Goal: Task Accomplishment & Management: Use online tool/utility

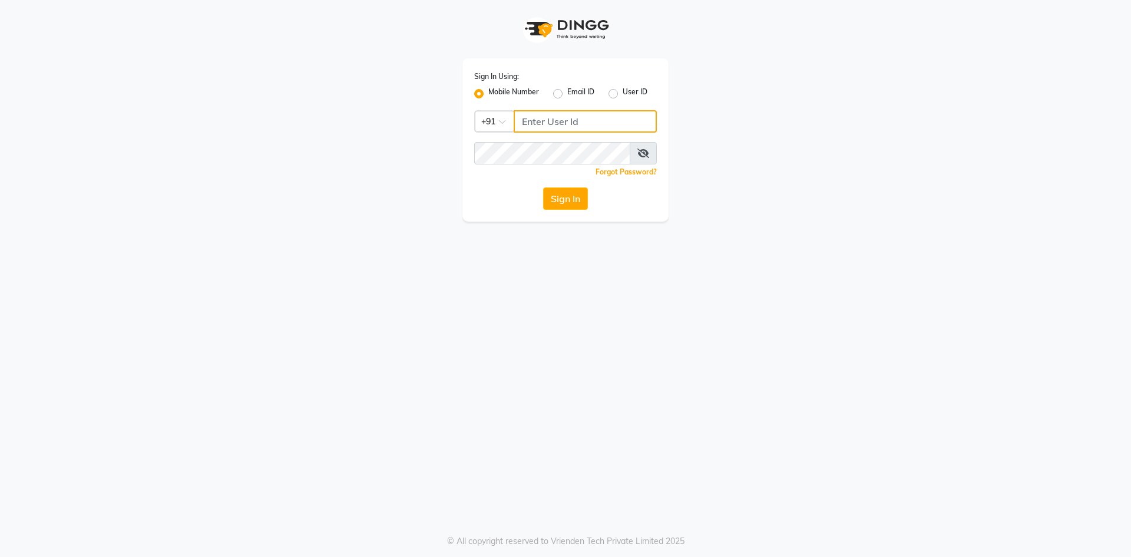
click at [551, 114] on input "Username" at bounding box center [585, 121] width 143 height 22
type input "9910809377"
click at [569, 195] on button "Sign In" at bounding box center [565, 198] width 45 height 22
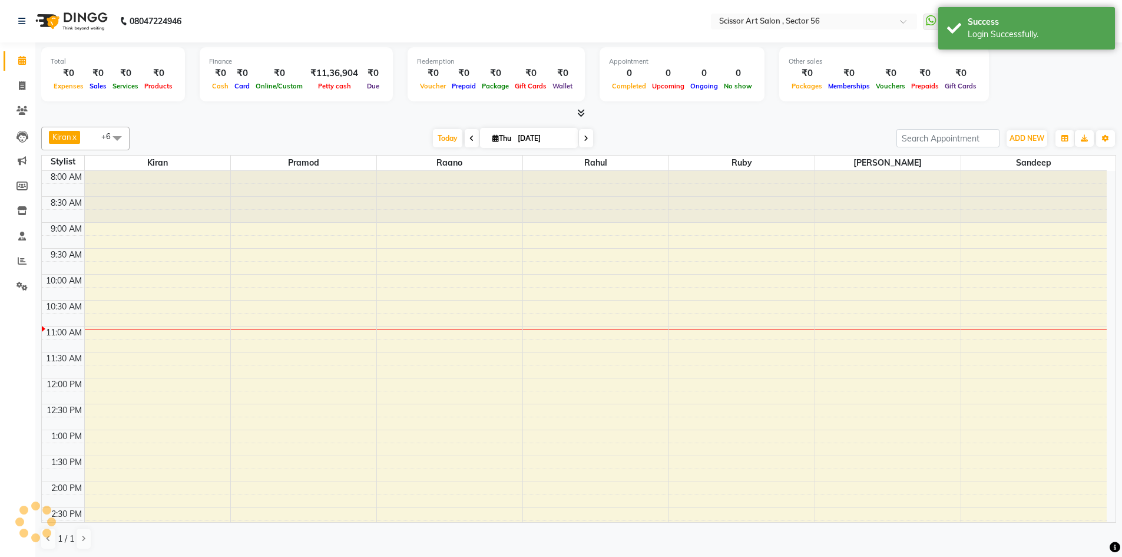
select select "en"
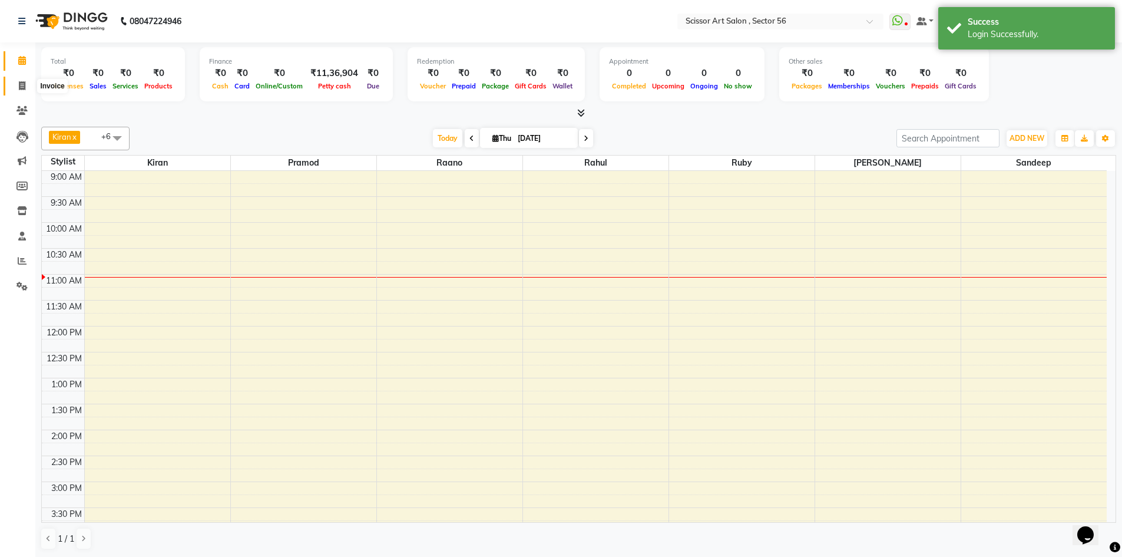
drag, startPoint x: 23, startPoint y: 85, endPoint x: 12, endPoint y: 79, distance: 12.6
click at [23, 85] on icon at bounding box center [22, 85] width 6 height 9
select select "service"
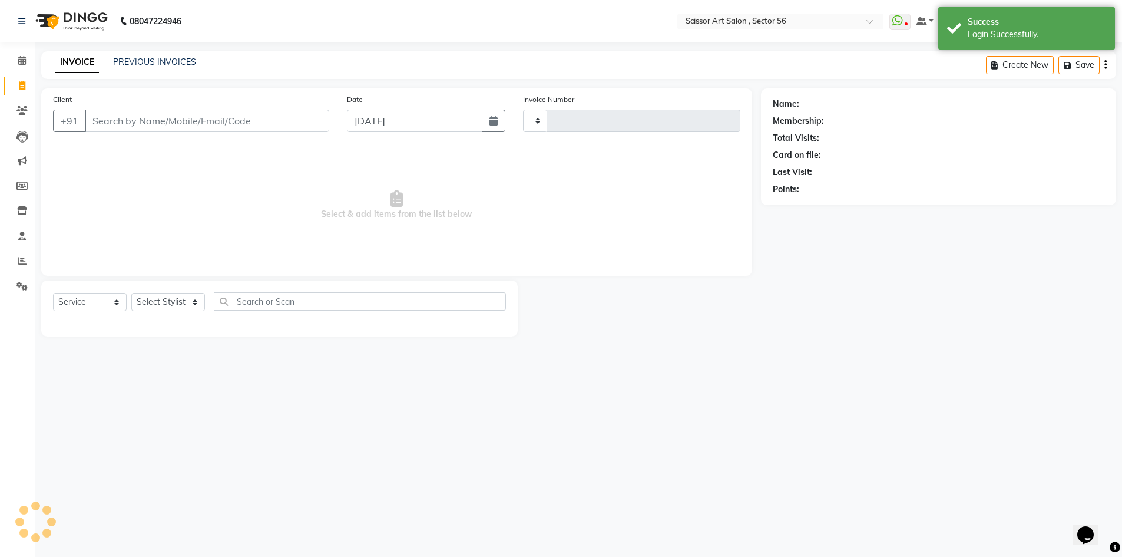
type input "1359"
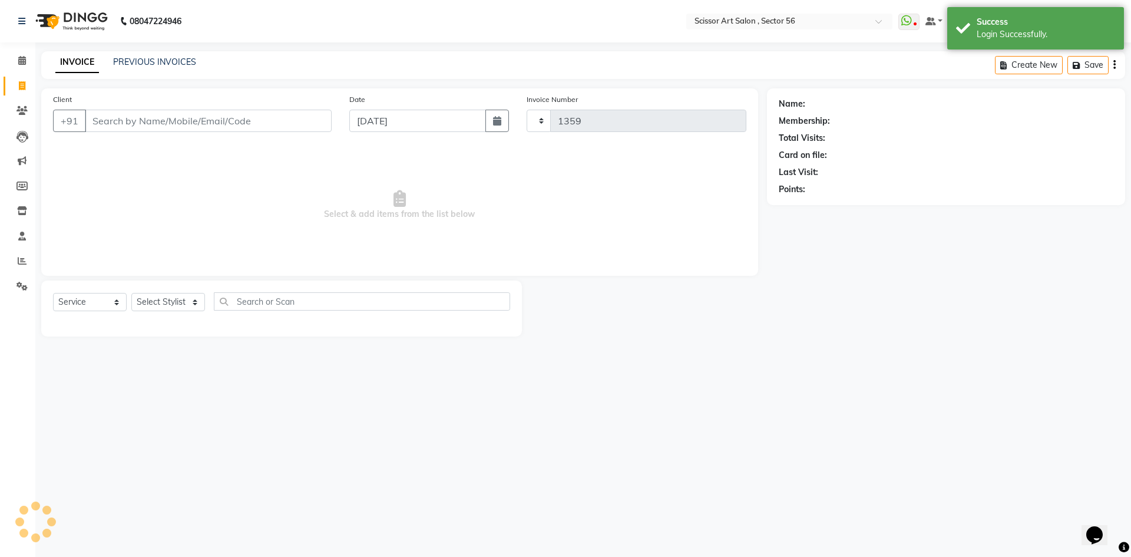
select select "6185"
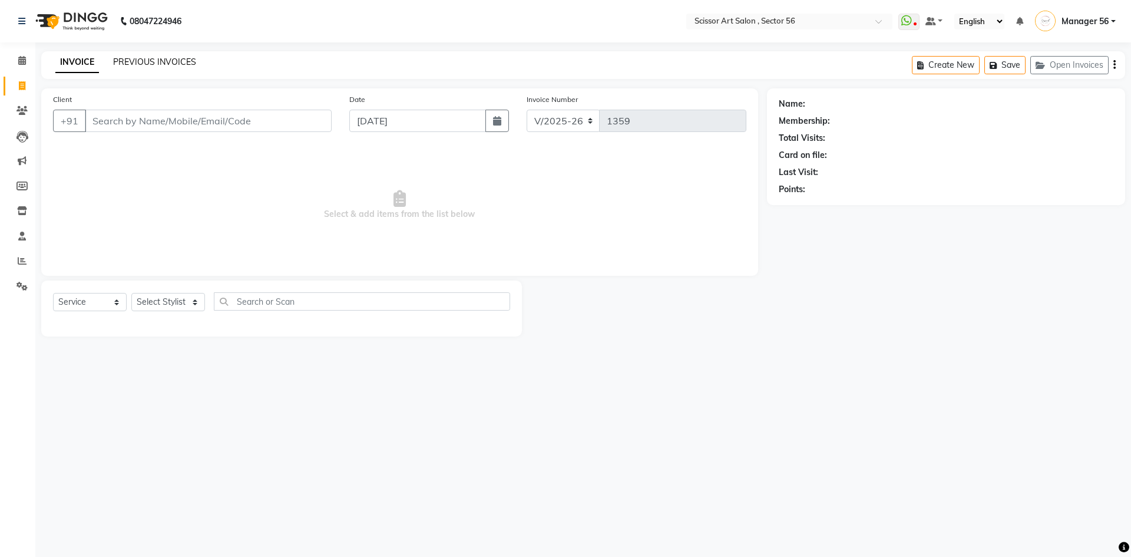
click at [145, 61] on link "PREVIOUS INVOICES" at bounding box center [154, 62] width 83 height 11
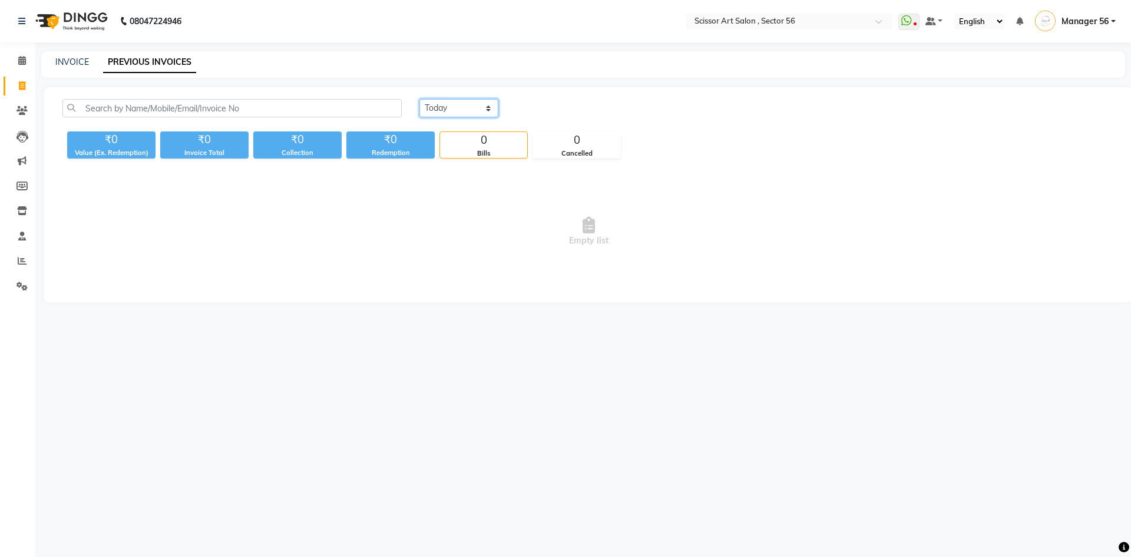
click at [439, 108] on select "[DATE] [DATE] Custom Range" at bounding box center [458, 108] width 79 height 18
select select "range"
click at [419, 99] on select "[DATE] [DATE] Custom Range" at bounding box center [458, 108] width 79 height 18
click at [543, 104] on input "[DATE]" at bounding box center [555, 108] width 82 height 16
select select "9"
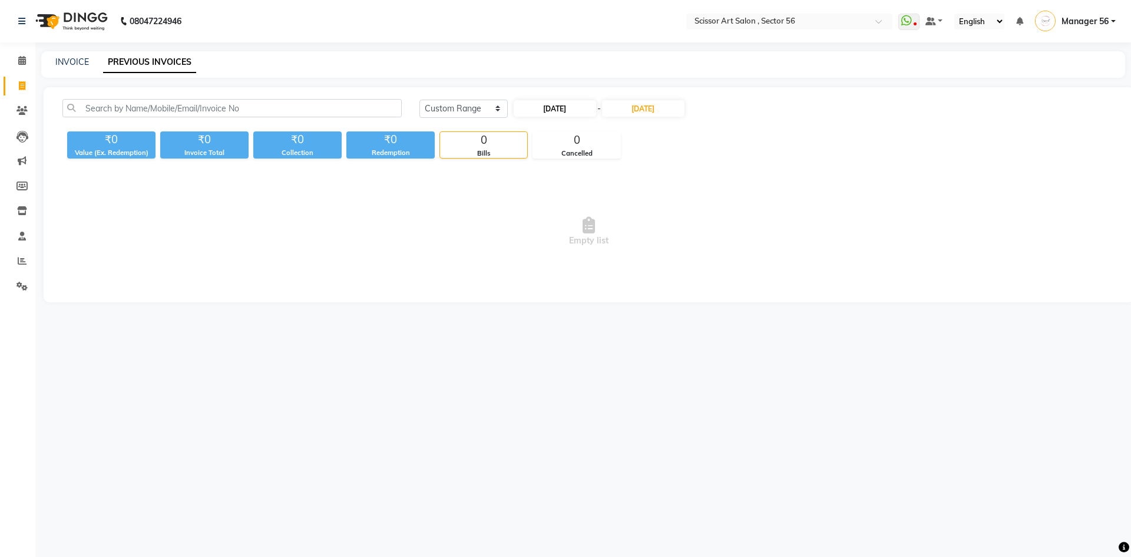
select select "2025"
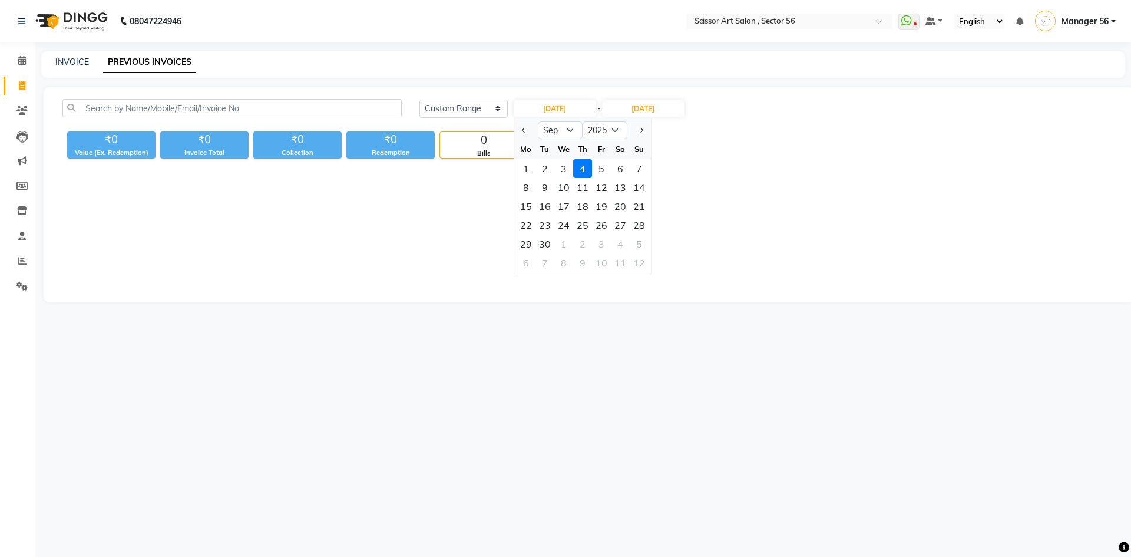
drag, startPoint x: 525, startPoint y: 166, endPoint x: 553, endPoint y: 150, distance: 32.2
click at [527, 165] on div "1" at bounding box center [526, 168] width 19 height 19
type input "[DATE]"
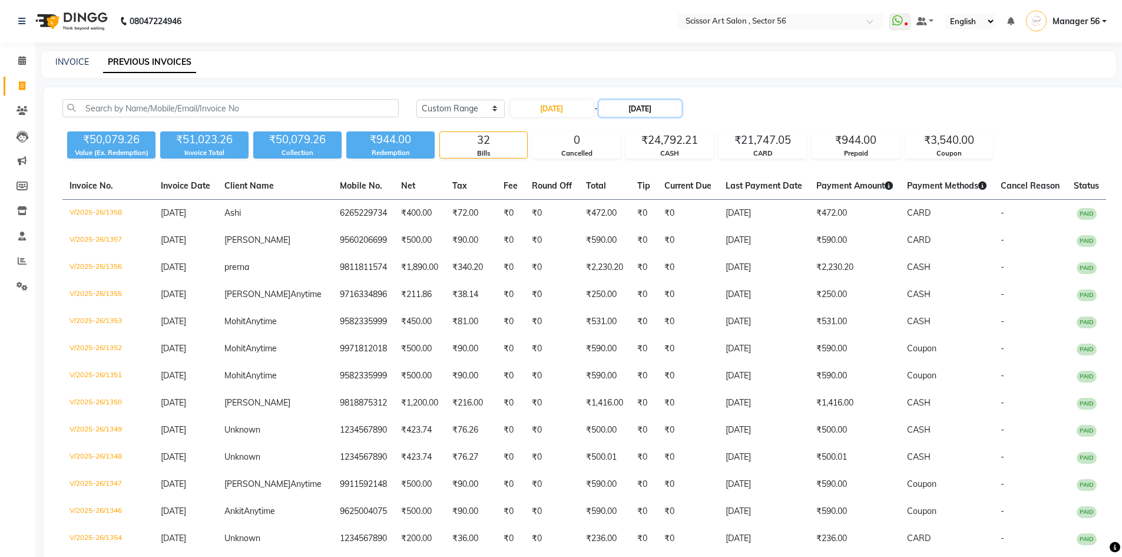
click at [637, 110] on input "[DATE]" at bounding box center [640, 108] width 82 height 16
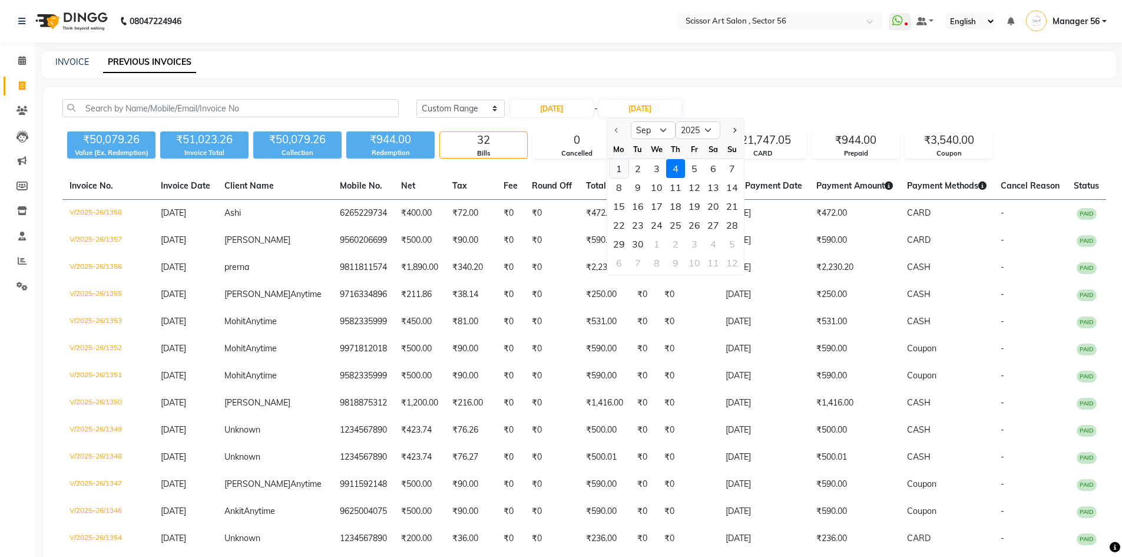
click at [620, 168] on div "1" at bounding box center [619, 168] width 19 height 19
type input "[DATE]"
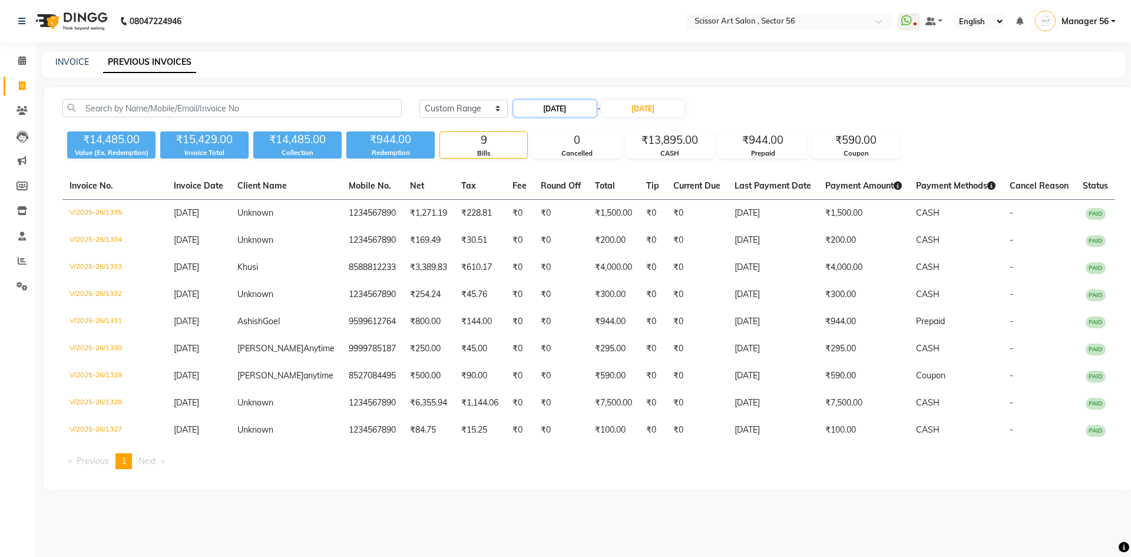
click at [558, 102] on input "[DATE]" at bounding box center [555, 108] width 82 height 16
select select "9"
select select "2025"
drag, startPoint x: 540, startPoint y: 170, endPoint x: 600, endPoint y: 135, distance: 69.9
click at [548, 168] on div "2" at bounding box center [544, 168] width 19 height 19
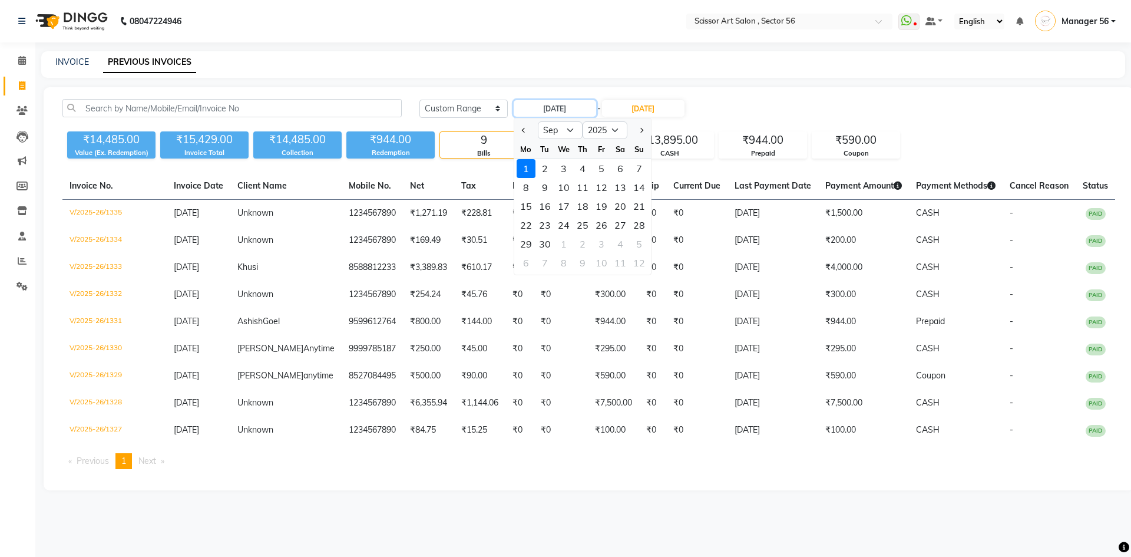
type input "[DATE]"
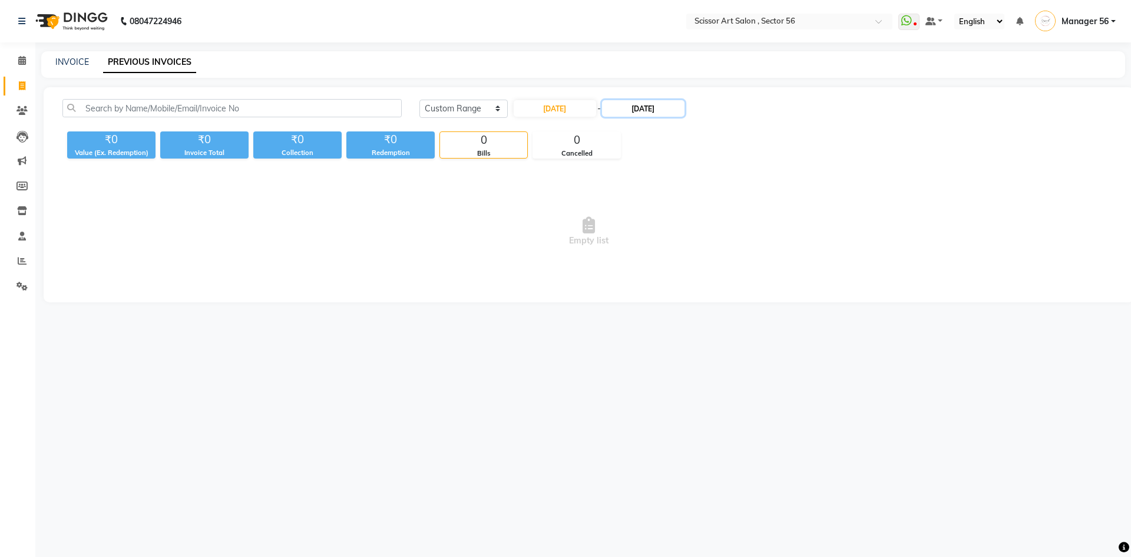
click at [640, 111] on input "[DATE]" at bounding box center [643, 108] width 82 height 16
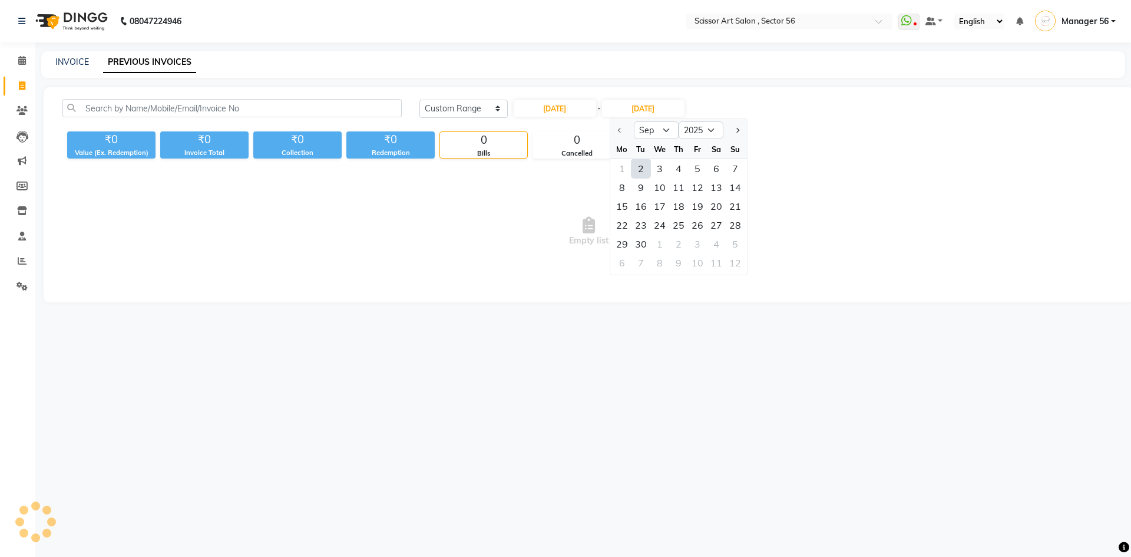
click at [640, 163] on div "2" at bounding box center [640, 168] width 19 height 19
type input "[DATE]"
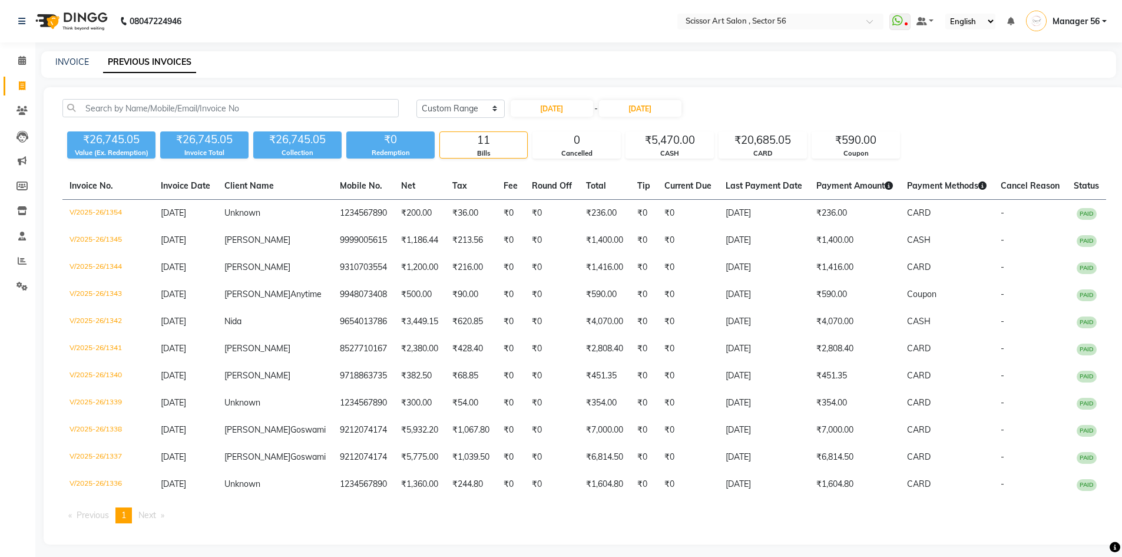
click at [730, 102] on div "[DATE] [DATE] Custom Range [DATE] - [DATE]" at bounding box center [761, 108] width 690 height 19
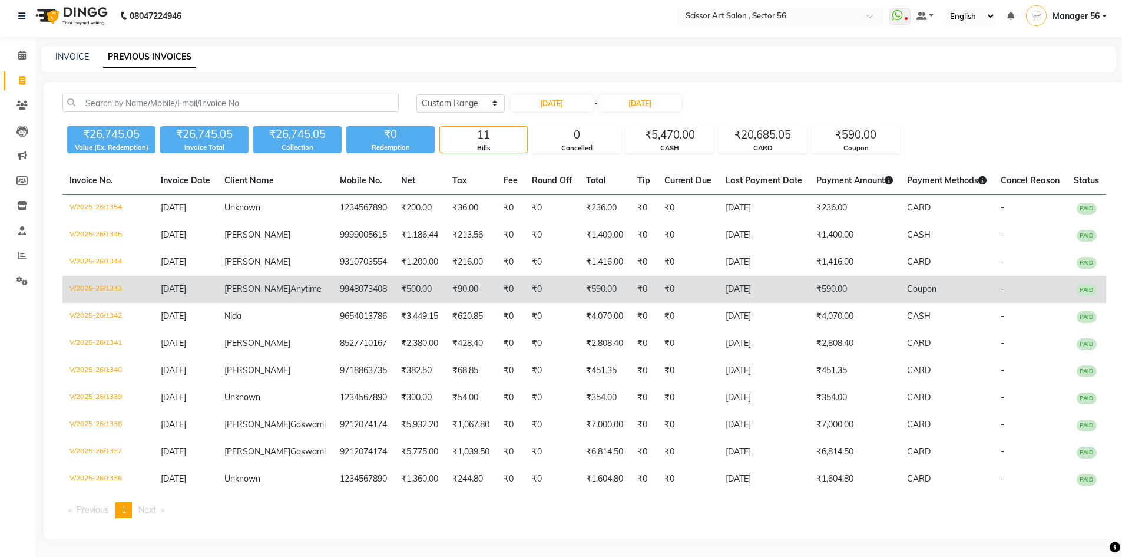
scroll to position [41, 0]
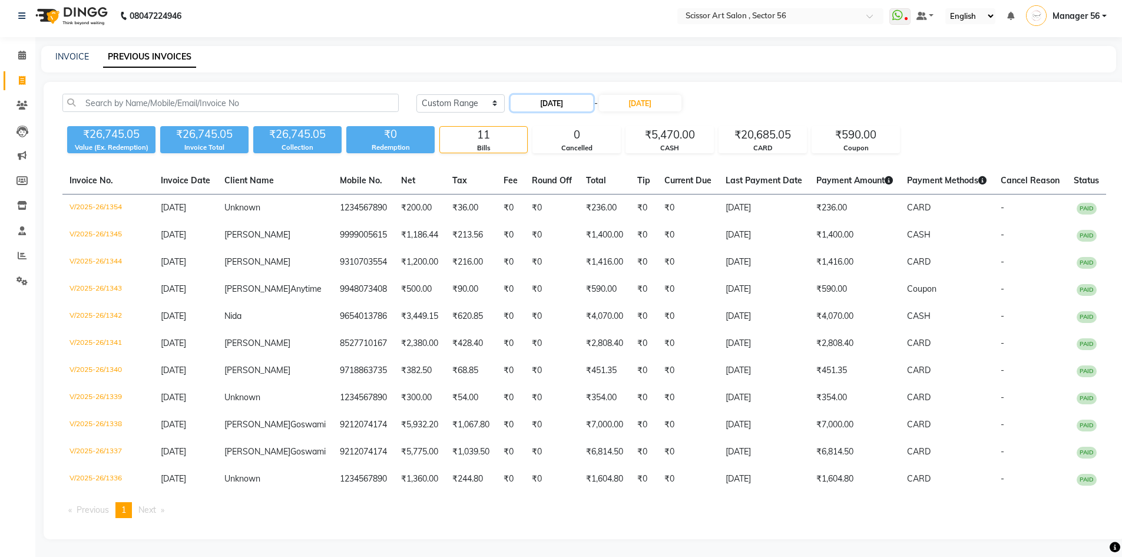
click at [564, 95] on input "[DATE]" at bounding box center [552, 103] width 82 height 16
select select "9"
select select "2025"
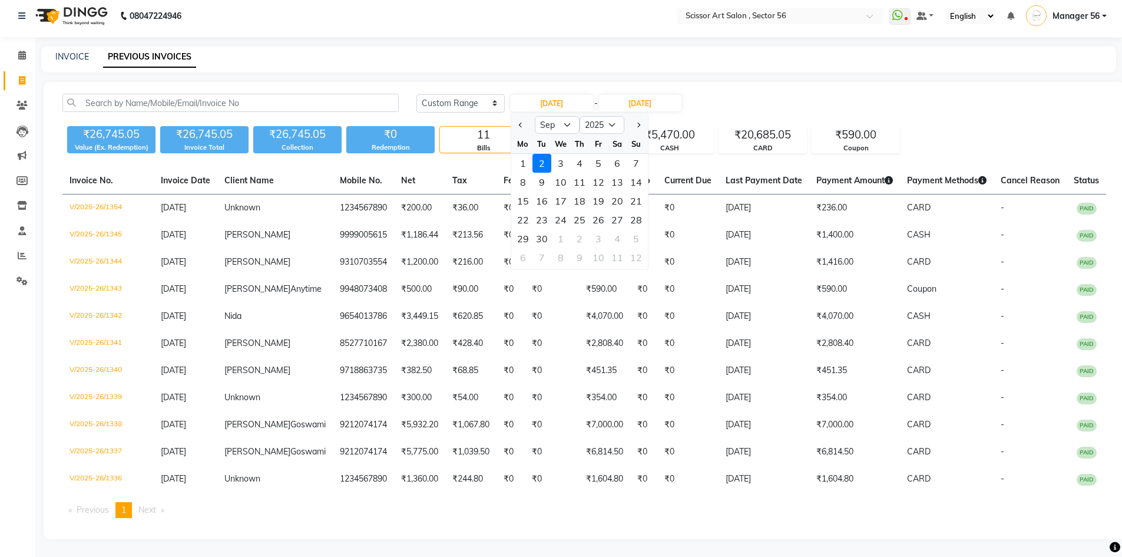
click at [837, 82] on div "[DATE] [DATE] Custom Range [DATE] Jan Feb Mar Apr May Jun [DATE] Aug Sep Oct No…" at bounding box center [585, 310] width 1082 height 457
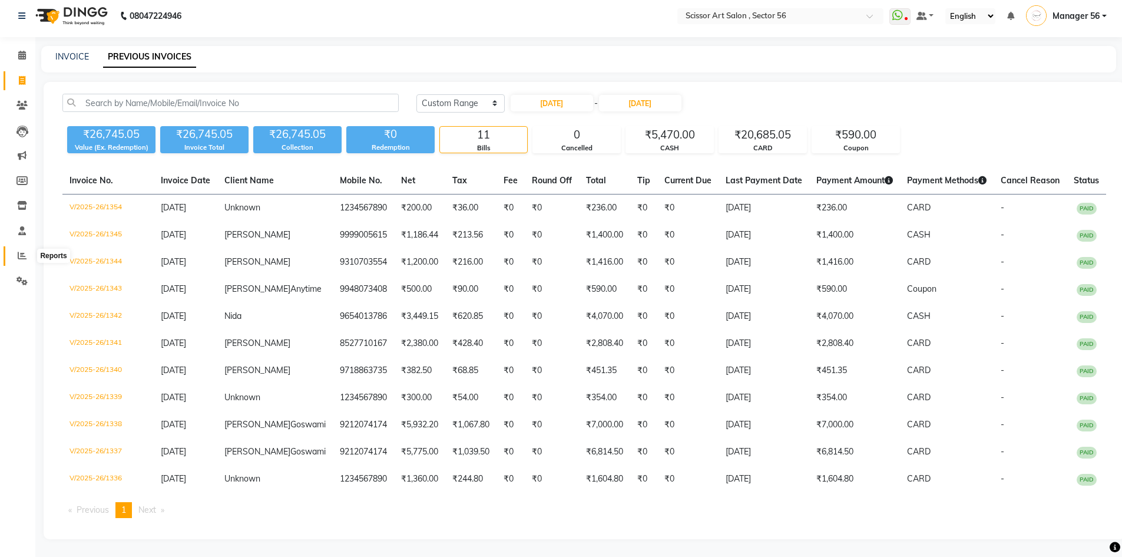
click at [19, 251] on icon at bounding box center [22, 255] width 9 height 9
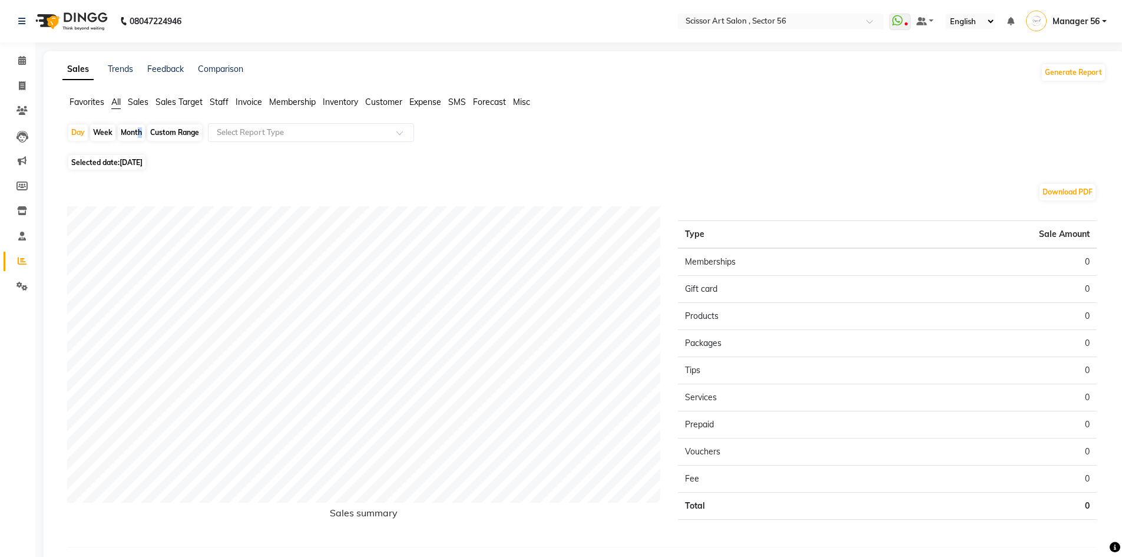
click at [137, 128] on div "Month" at bounding box center [131, 132] width 27 height 16
select select "9"
select select "2025"
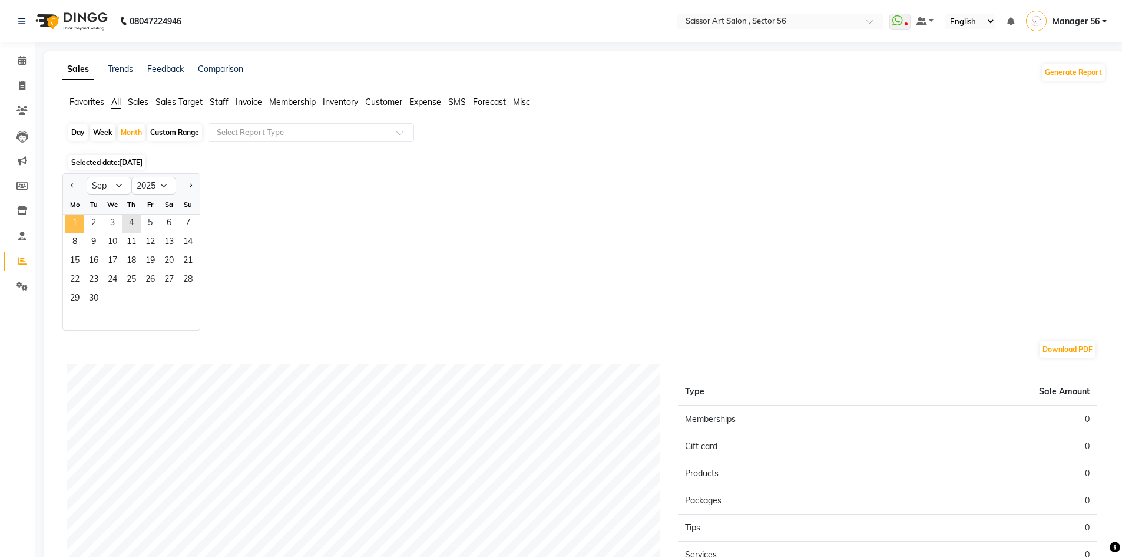
click at [81, 227] on span "1" at bounding box center [74, 223] width 19 height 19
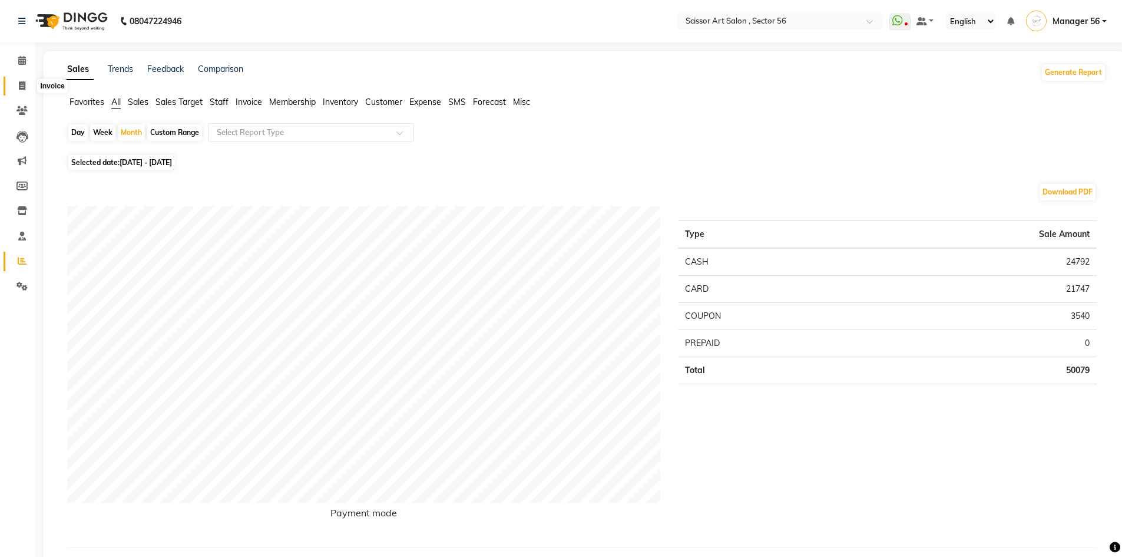
click at [25, 82] on icon at bounding box center [22, 85] width 6 height 9
select select "service"
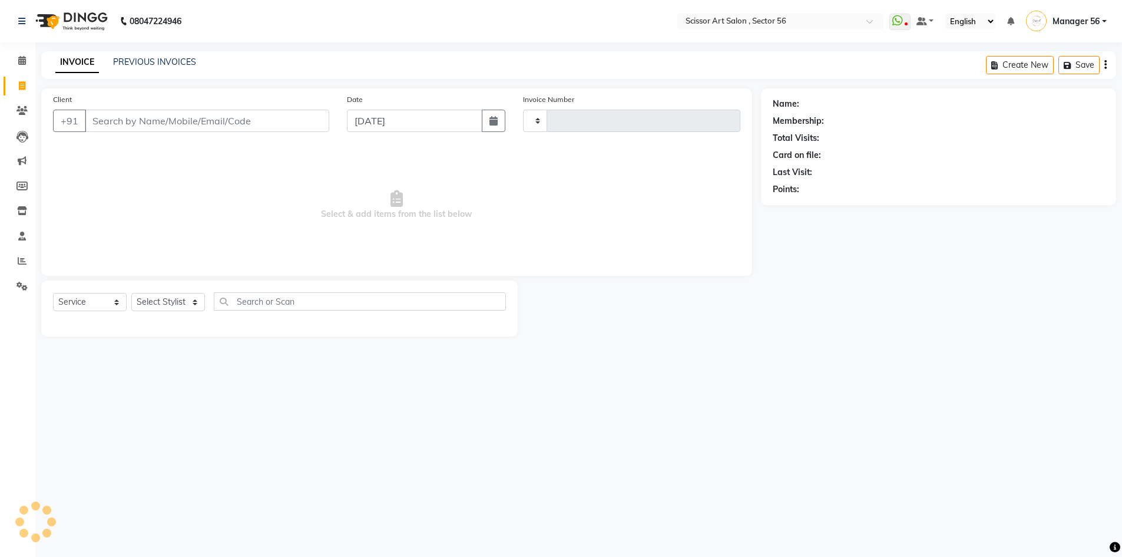
type input "1359"
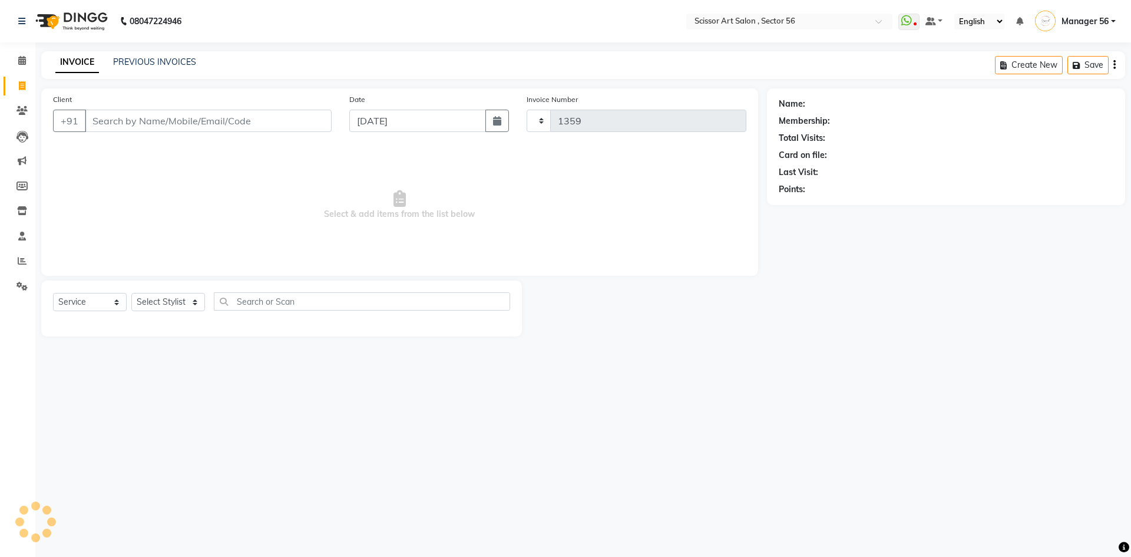
select select "6185"
click at [1008, 143] on div "Total Visits:" at bounding box center [946, 138] width 335 height 12
